Goal: Information Seeking & Learning: Learn about a topic

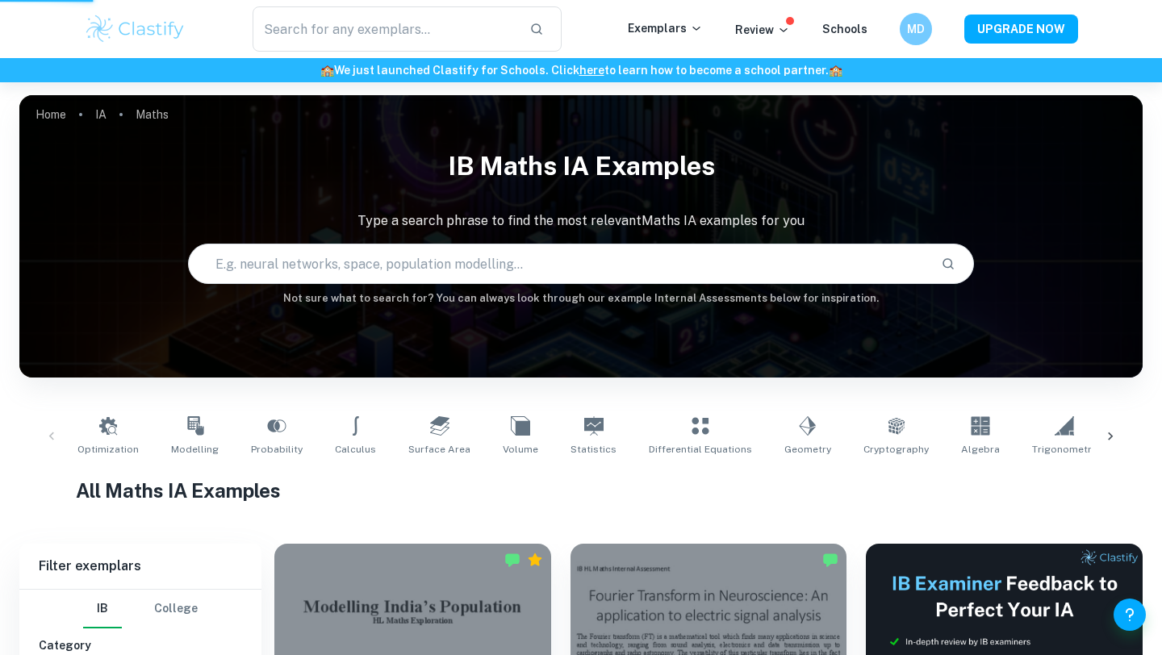
scroll to position [378, 0]
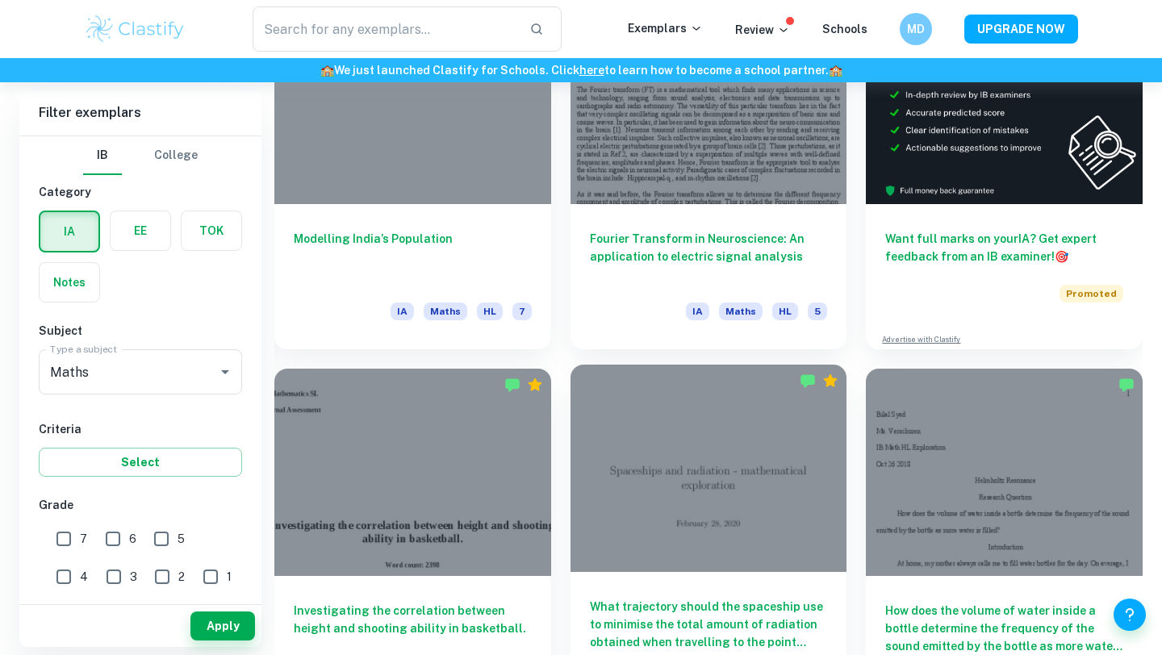
scroll to position [858, 0]
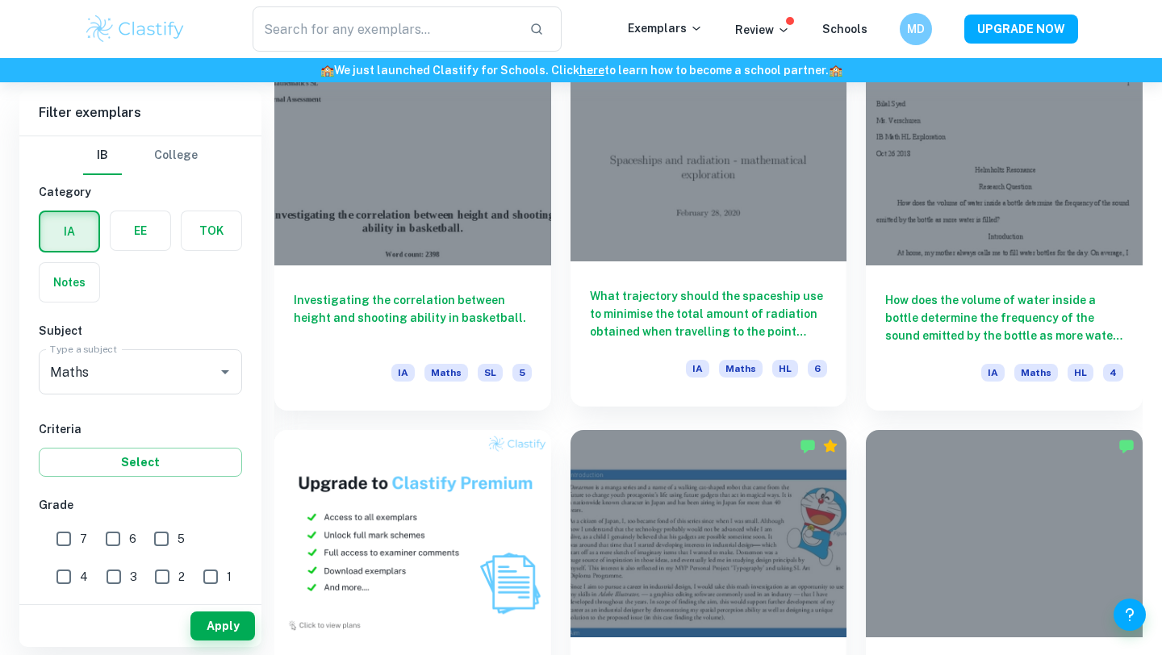
click at [751, 187] on div at bounding box center [709, 157] width 277 height 207
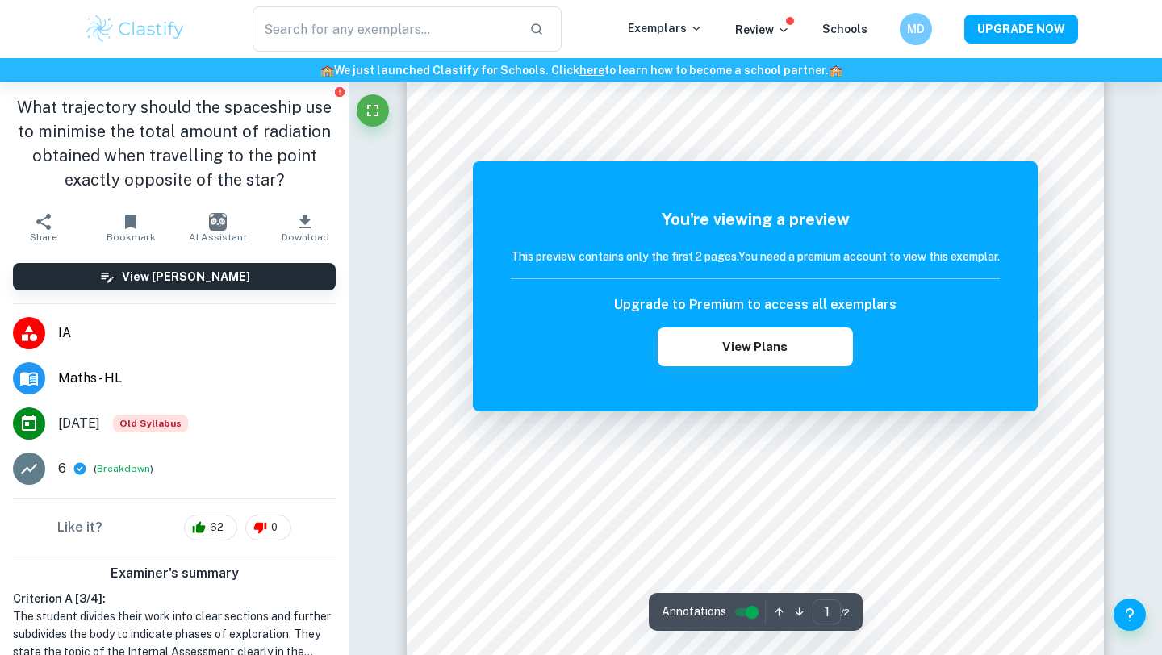
scroll to position [404, 0]
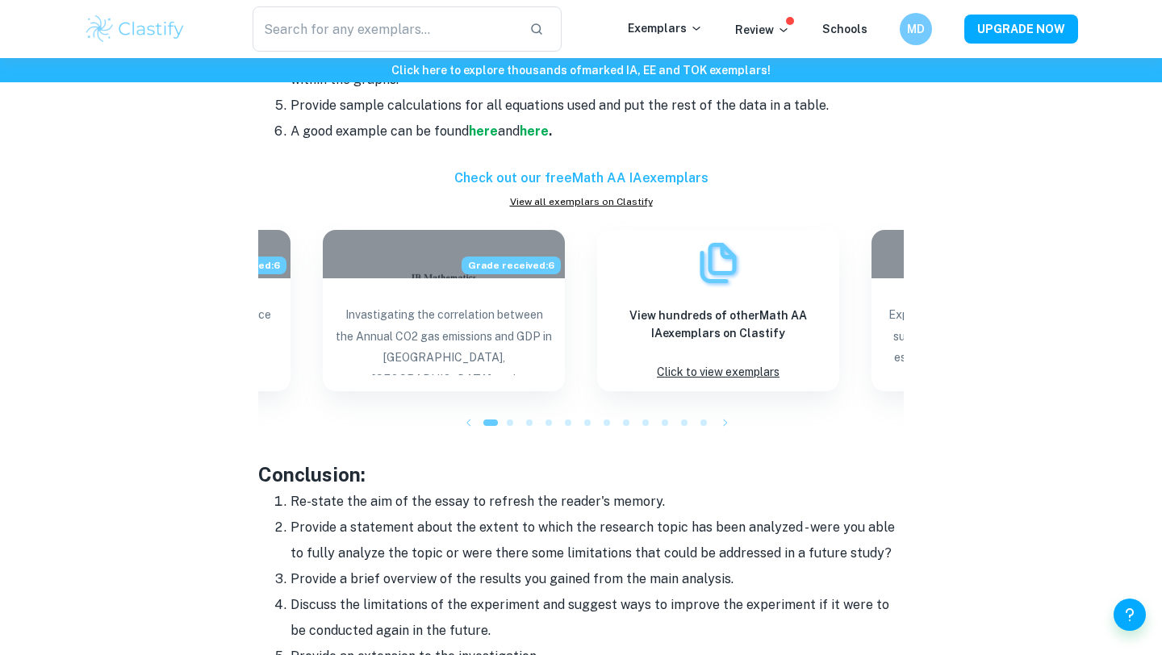
scroll to position [1631, 0]
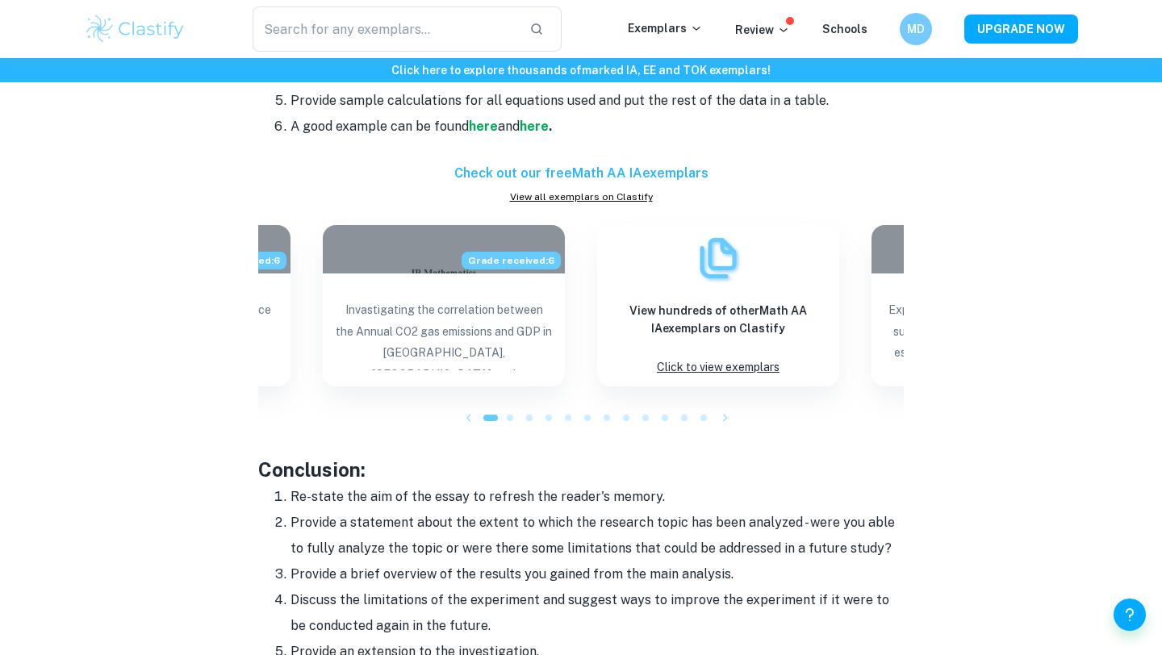
click at [629, 167] on h6 "Check out our free Math AA IA exemplars" at bounding box center [581, 173] width 646 height 19
click at [623, 195] on link "View all exemplars on Clastify" at bounding box center [581, 197] width 646 height 15
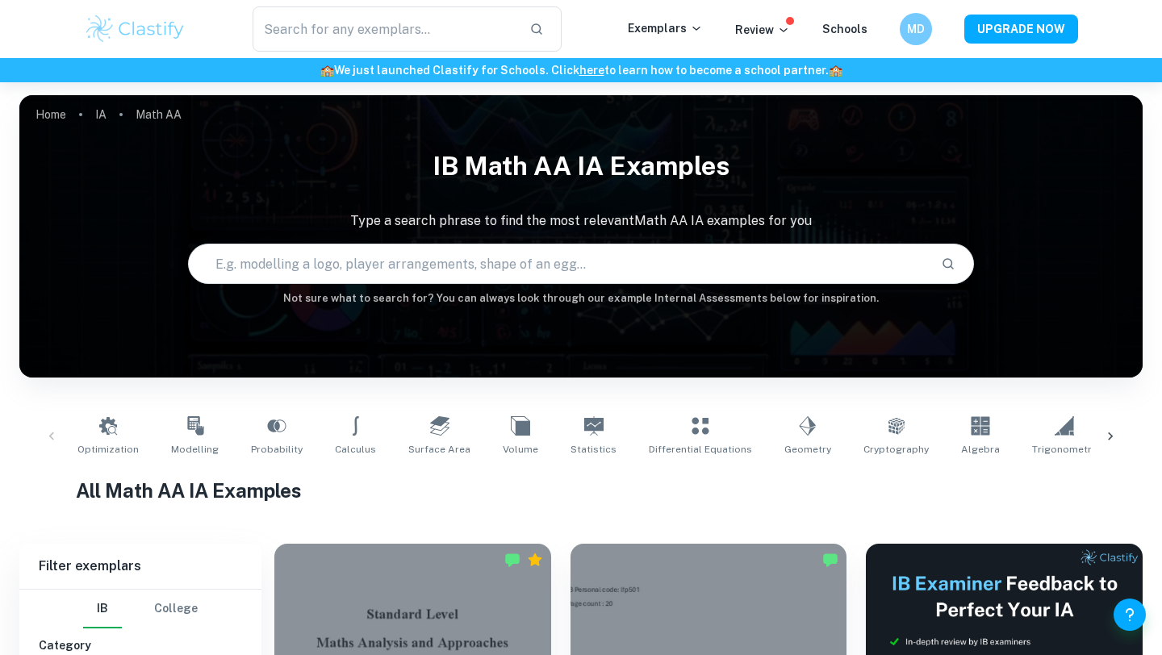
scroll to position [234, 0]
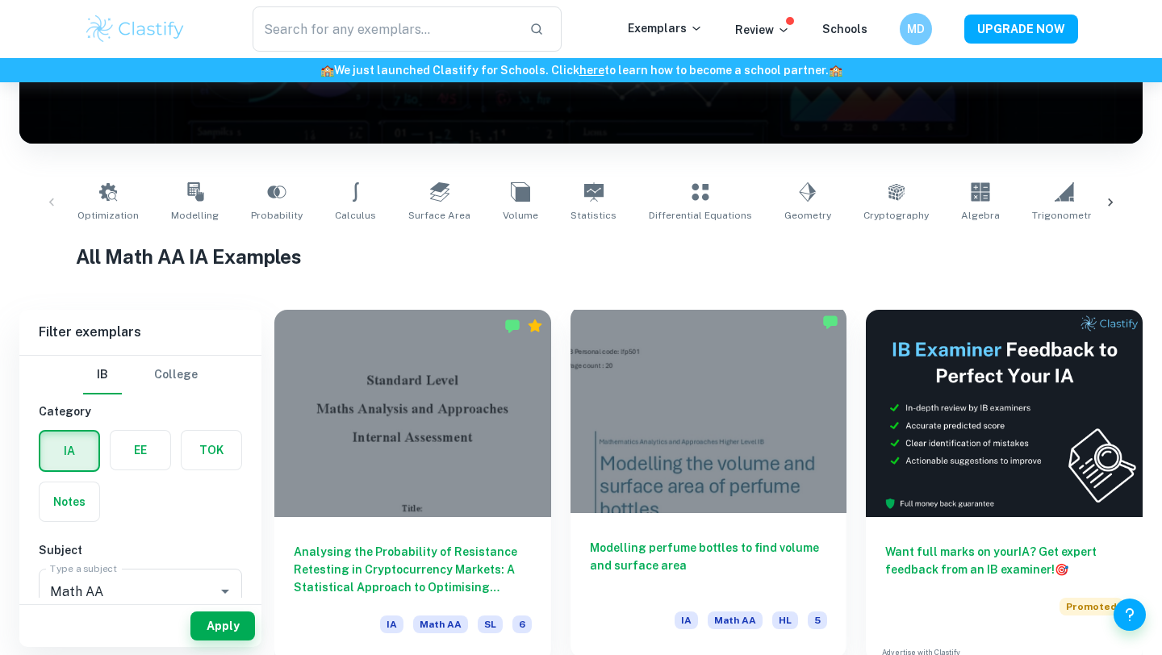
click at [629, 412] on div at bounding box center [709, 409] width 277 height 207
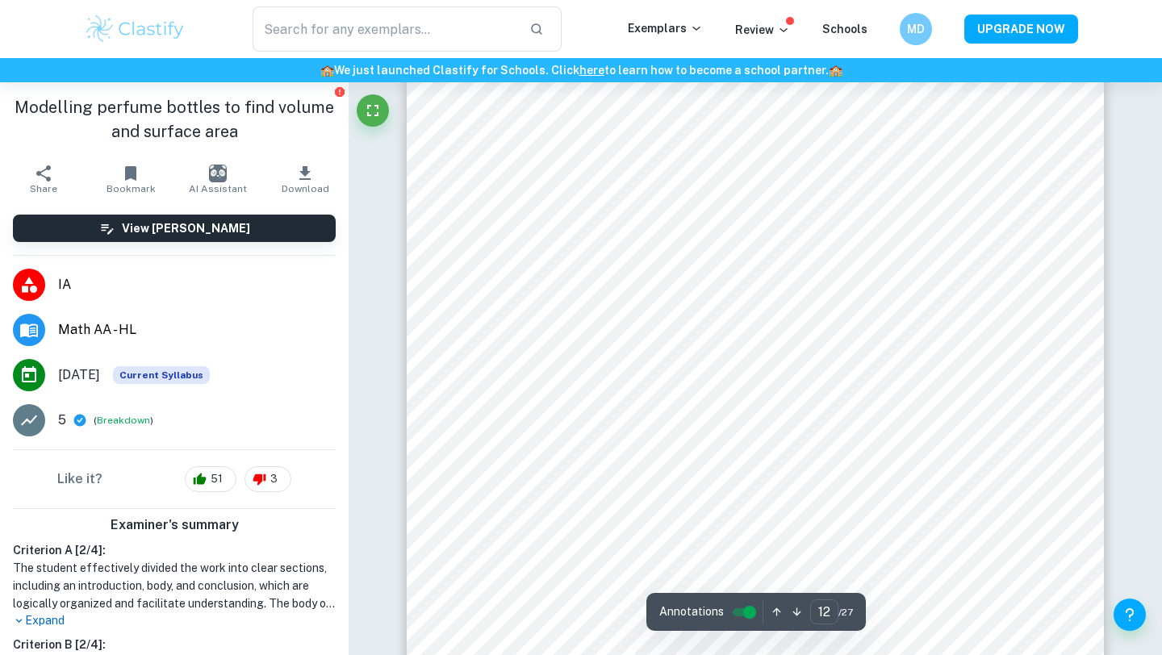
scroll to position [11547, 0]
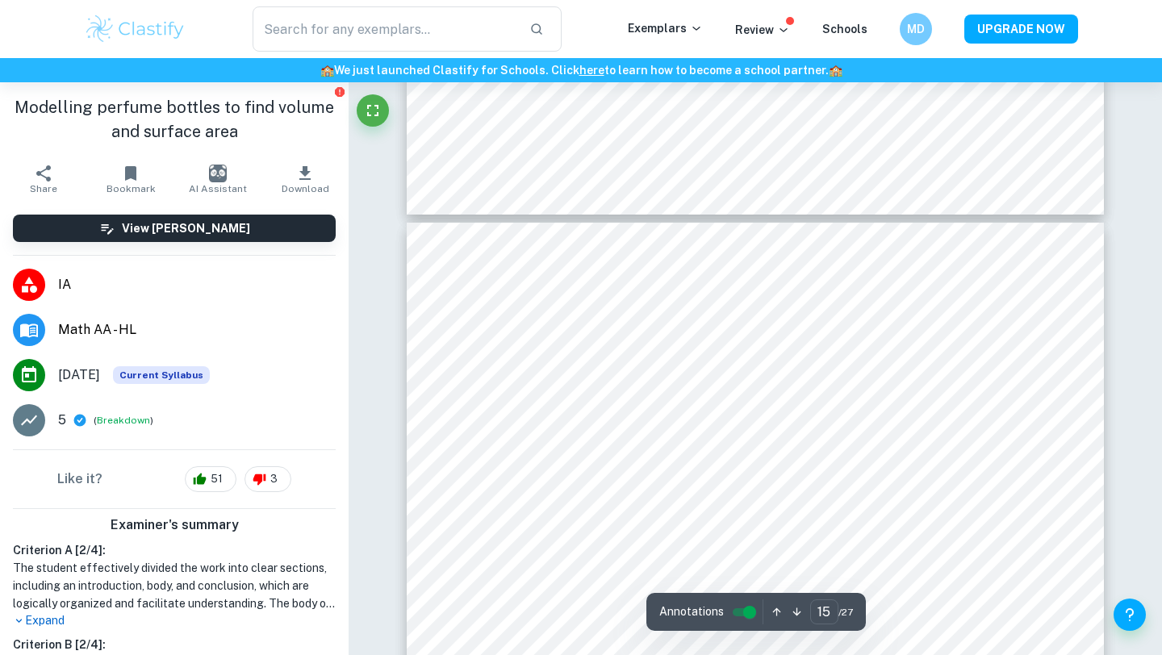
type input "16"
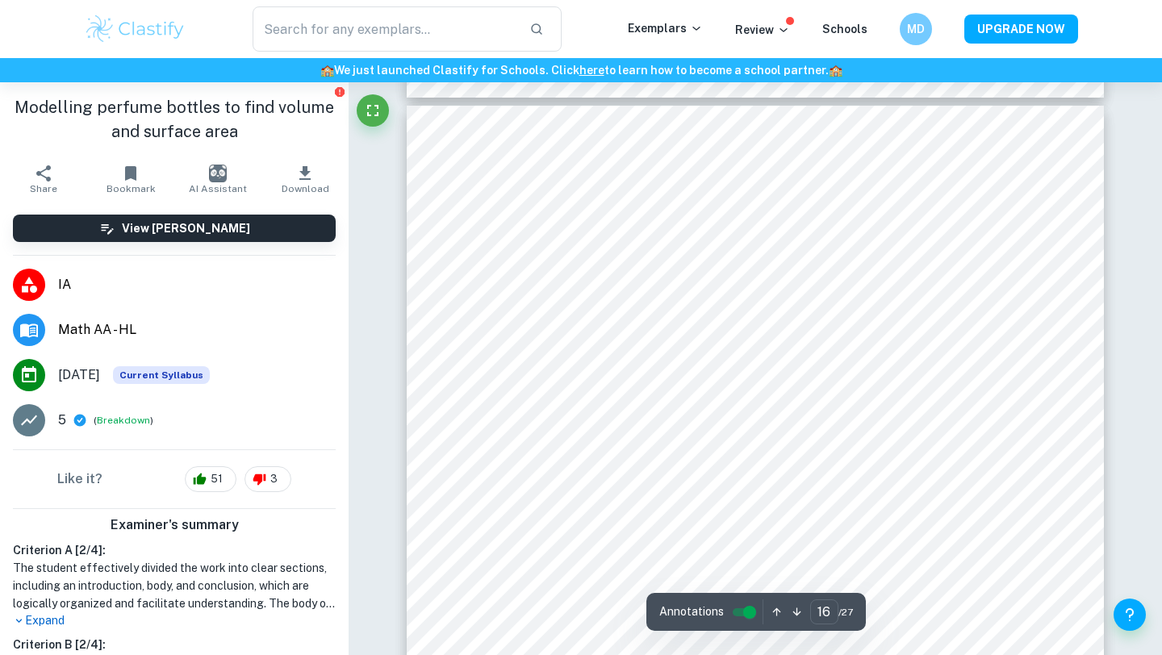
scroll to position [15662, 0]
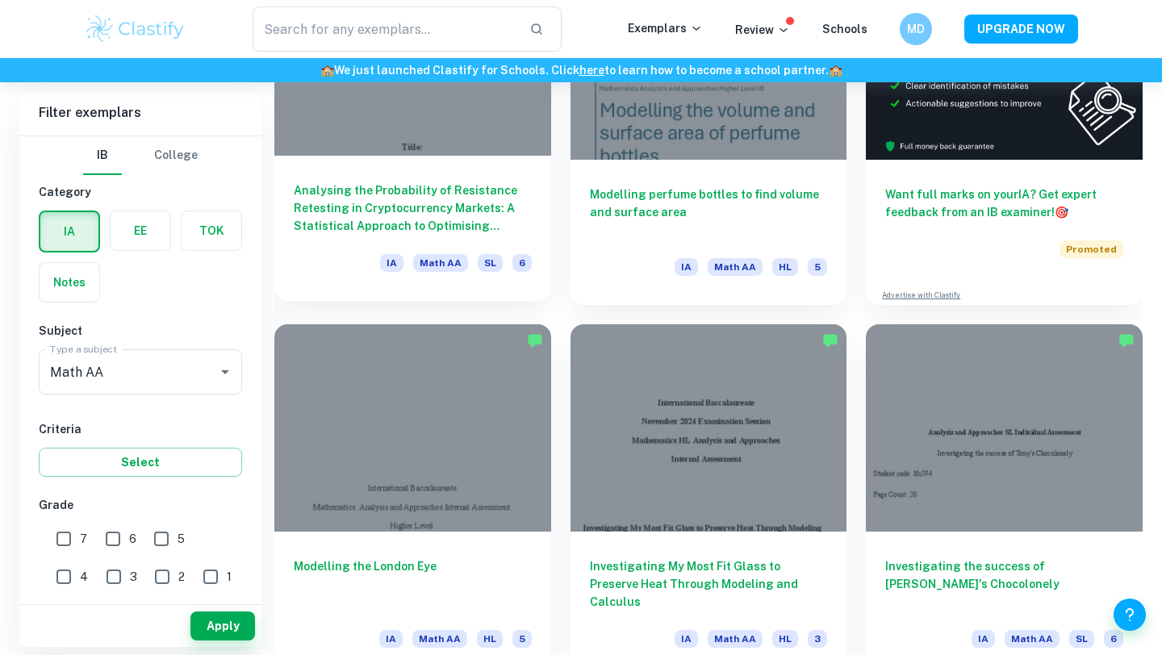
scroll to position [660, 0]
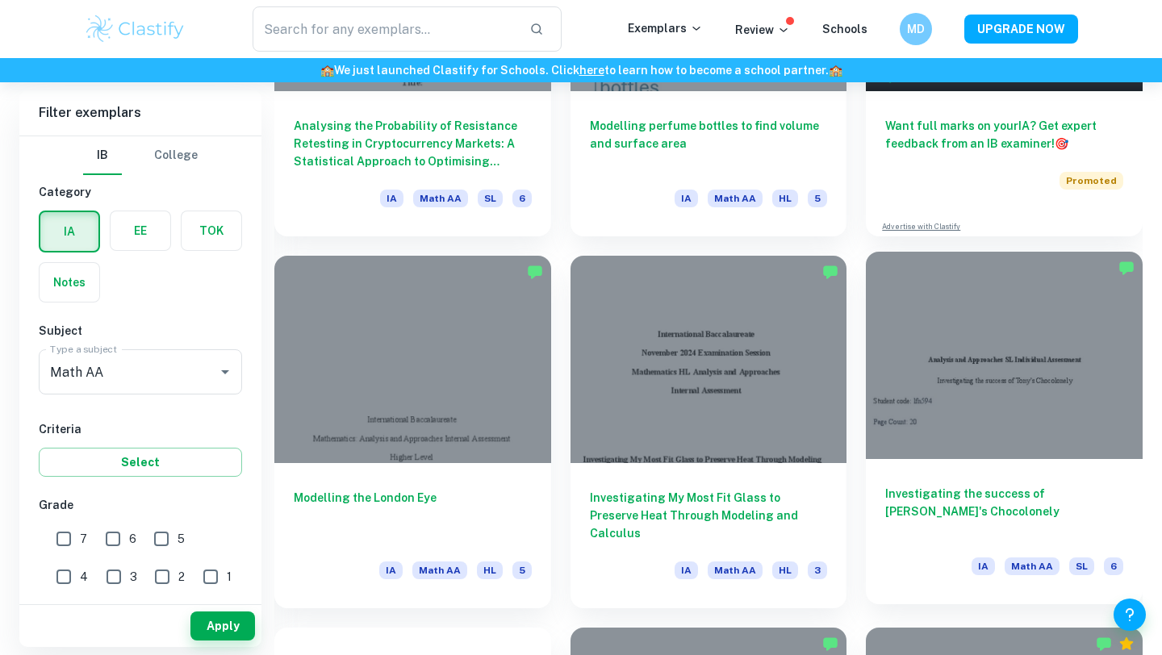
click at [935, 333] on div at bounding box center [1004, 355] width 277 height 207
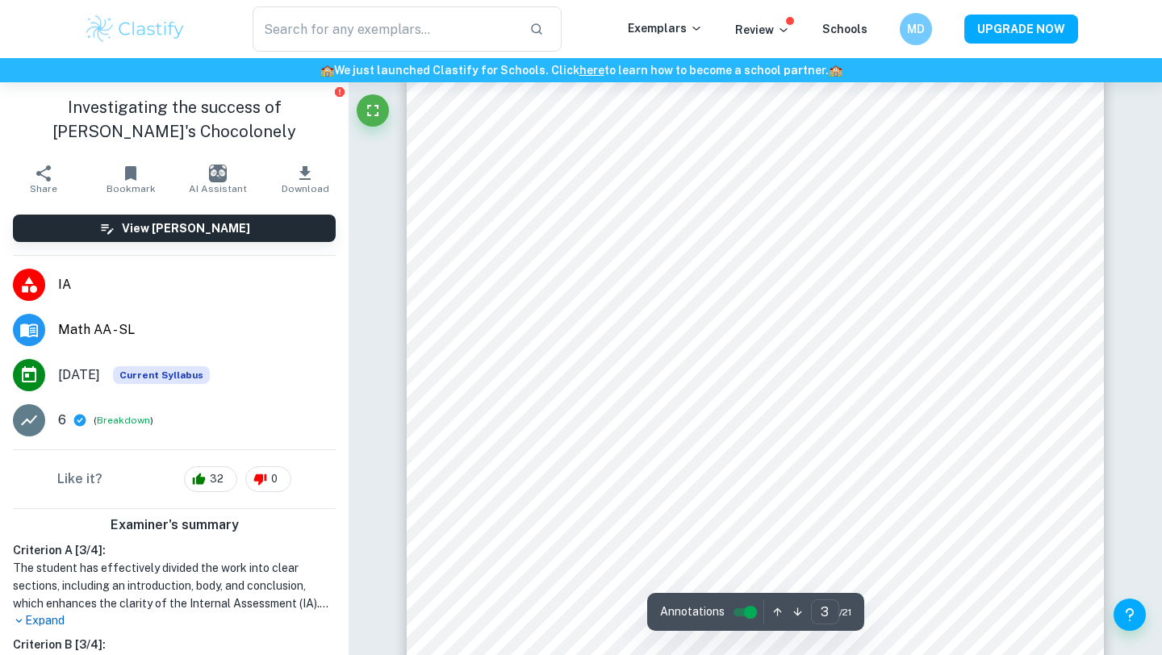
scroll to position [2387, 0]
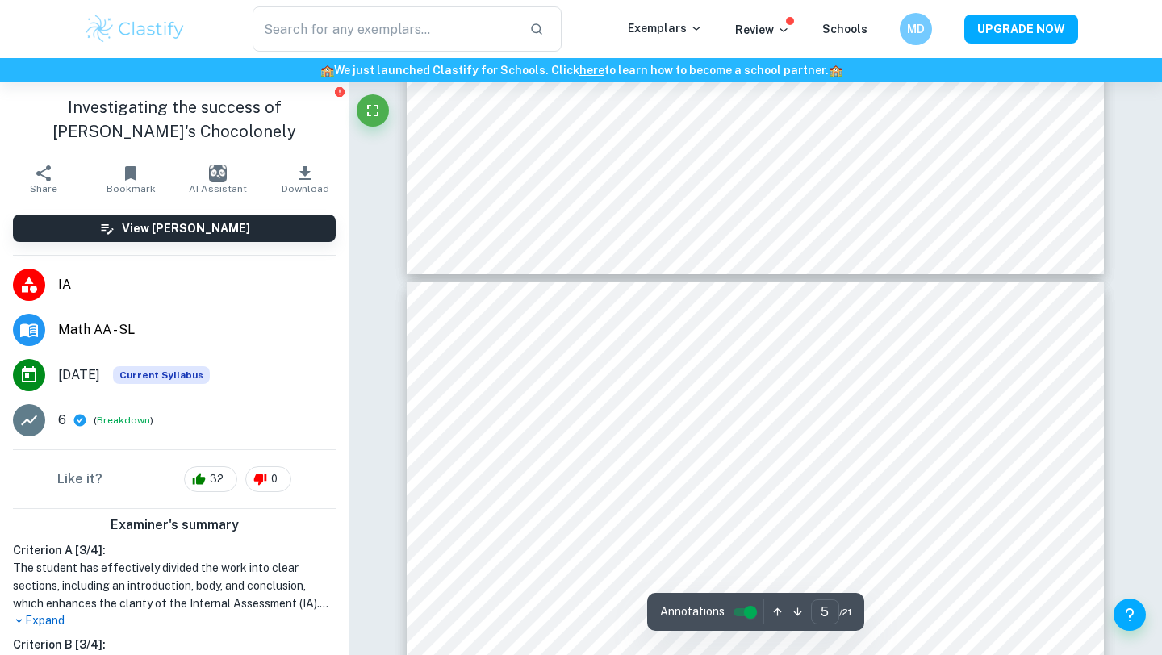
type input "6"
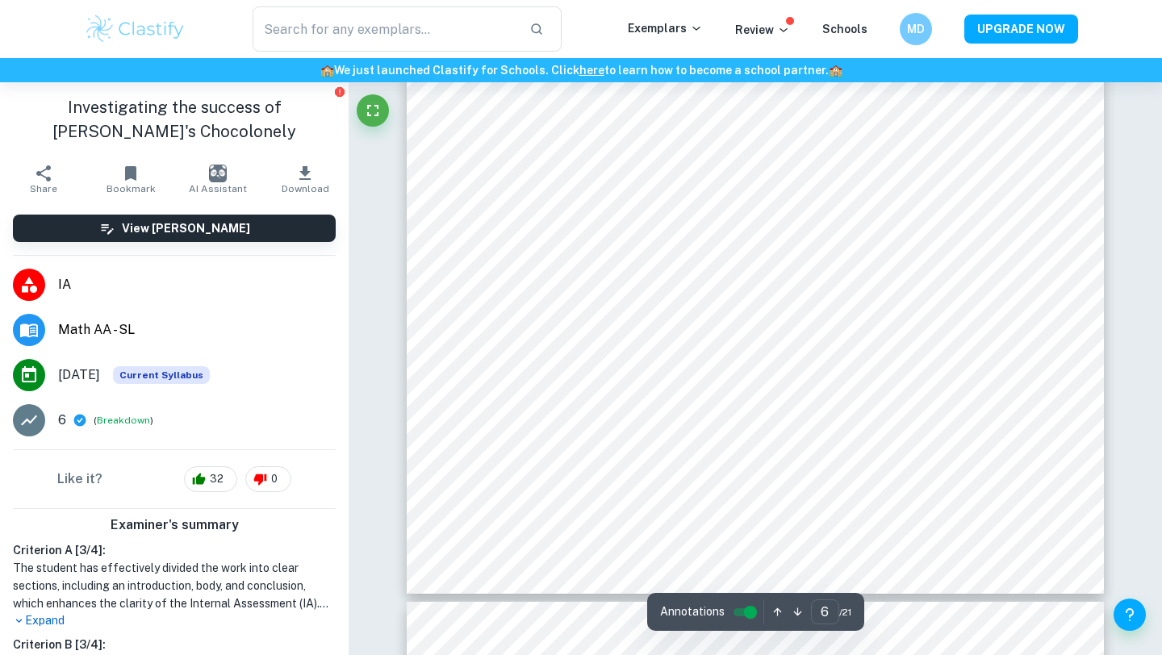
scroll to position [5919, 0]
